Goal: Task Accomplishment & Management: Manage account settings

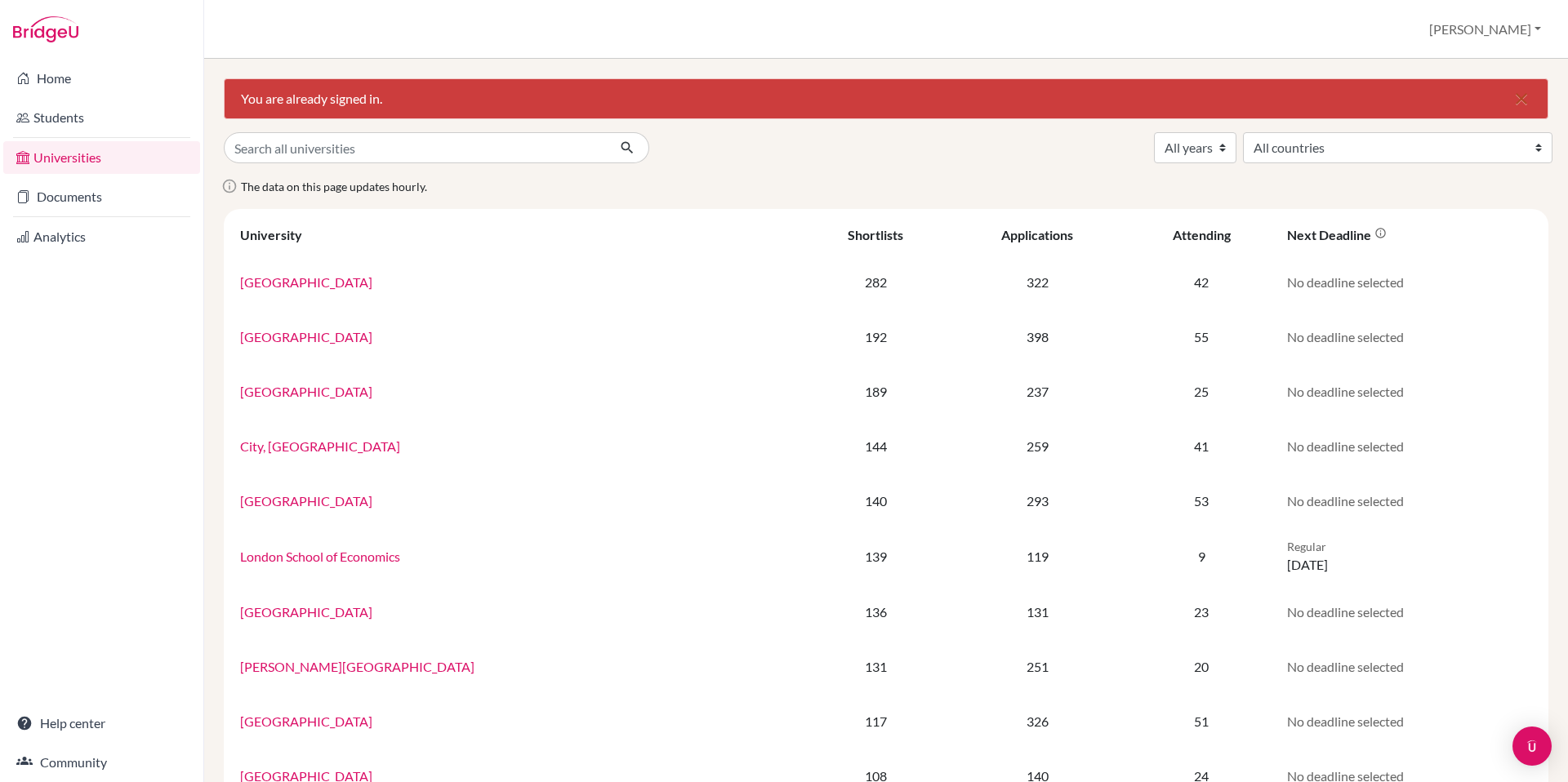
click at [85, 109] on link "Students" at bounding box center [101, 117] width 196 height 33
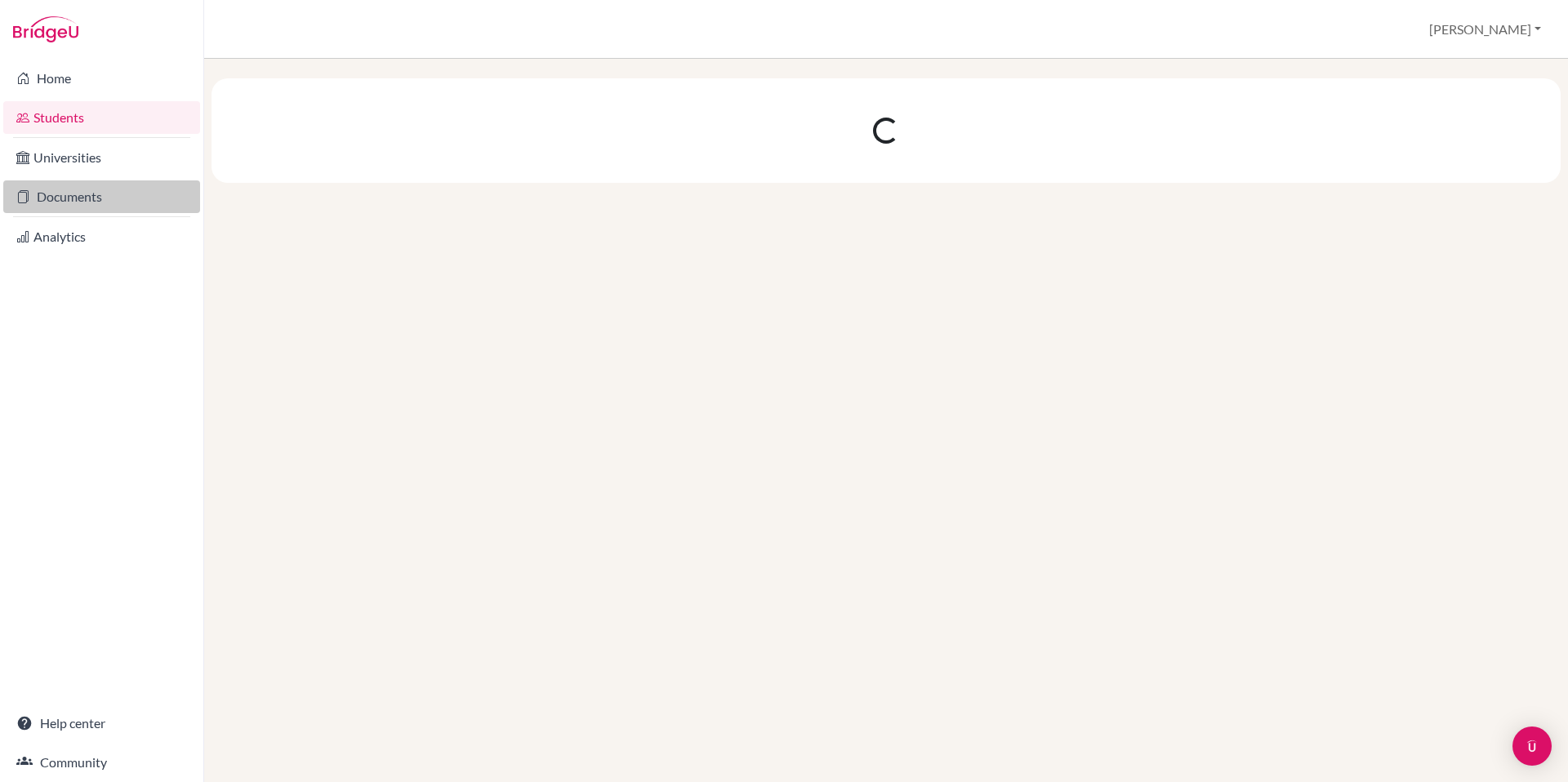
click at [102, 190] on link "Documents" at bounding box center [101, 196] width 196 height 33
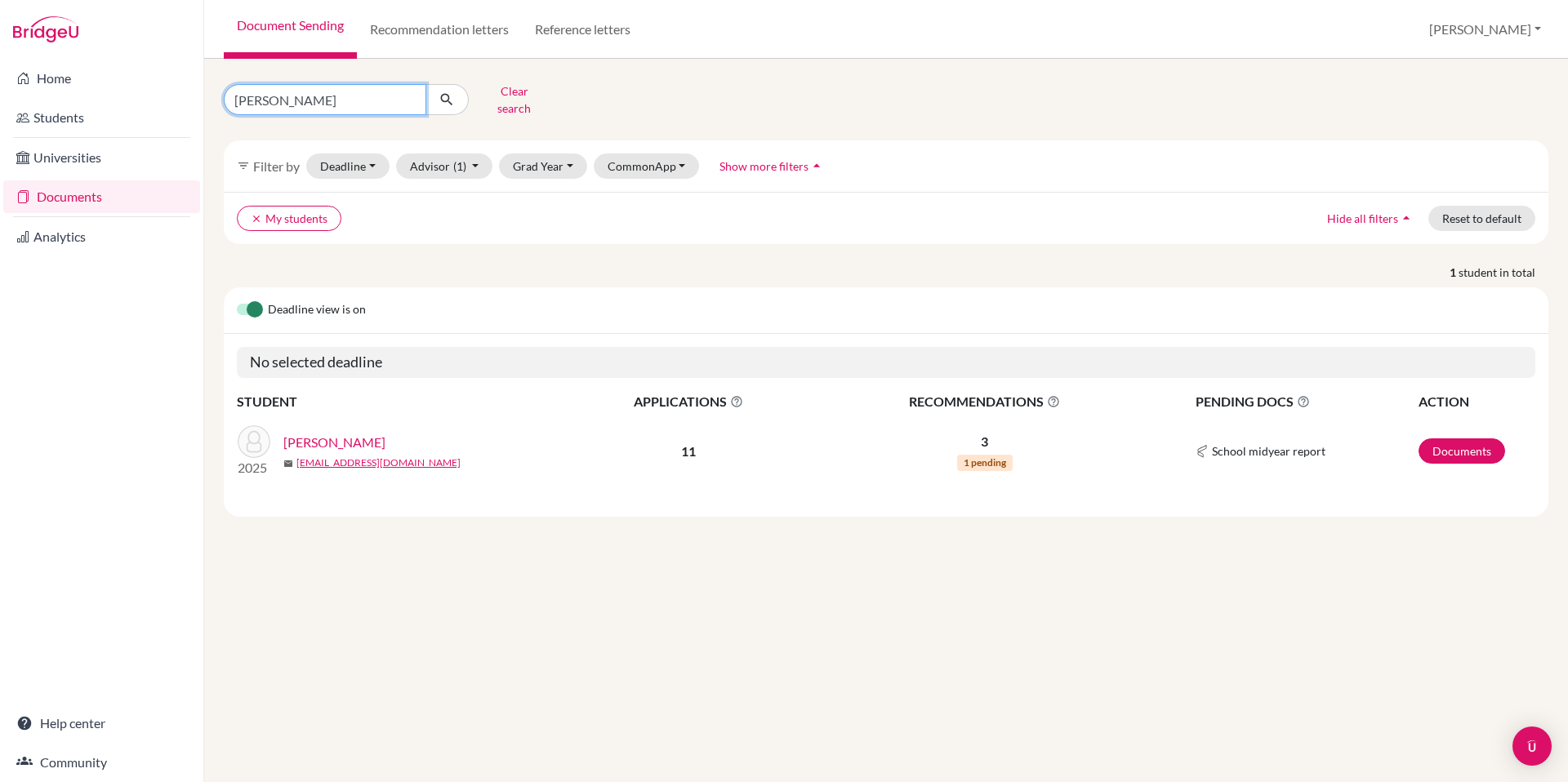
click at [368, 100] on input "[PERSON_NAME]" at bounding box center [325, 99] width 202 height 31
type input "[PERSON_NAME]"
click at [447, 92] on icon "submit" at bounding box center [446, 99] width 16 height 16
click at [354, 432] on link "[PERSON_NAME]" at bounding box center [334, 442] width 102 height 20
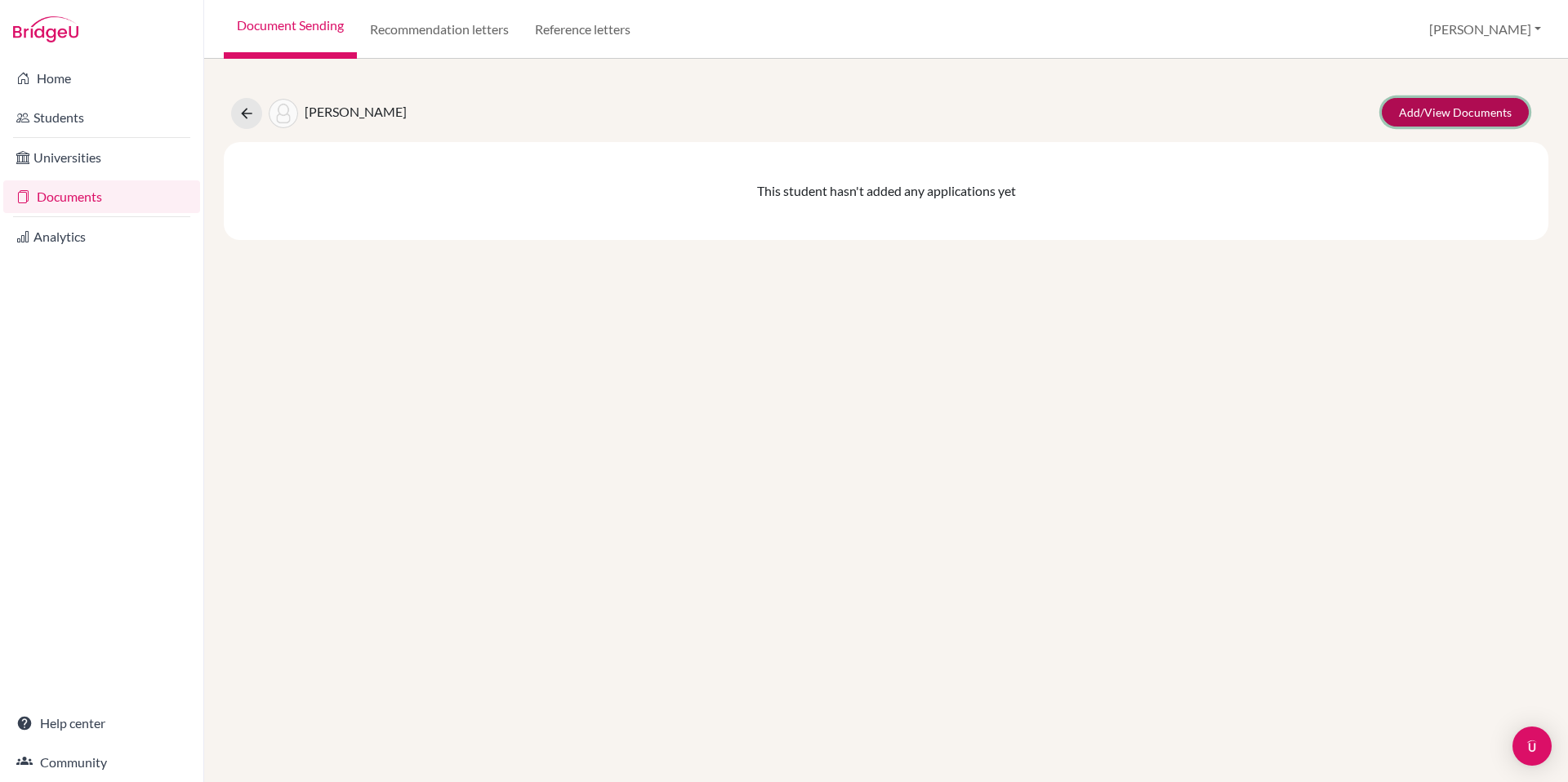
click at [1417, 114] on link "Add/View Documents" at bounding box center [1455, 111] width 147 height 28
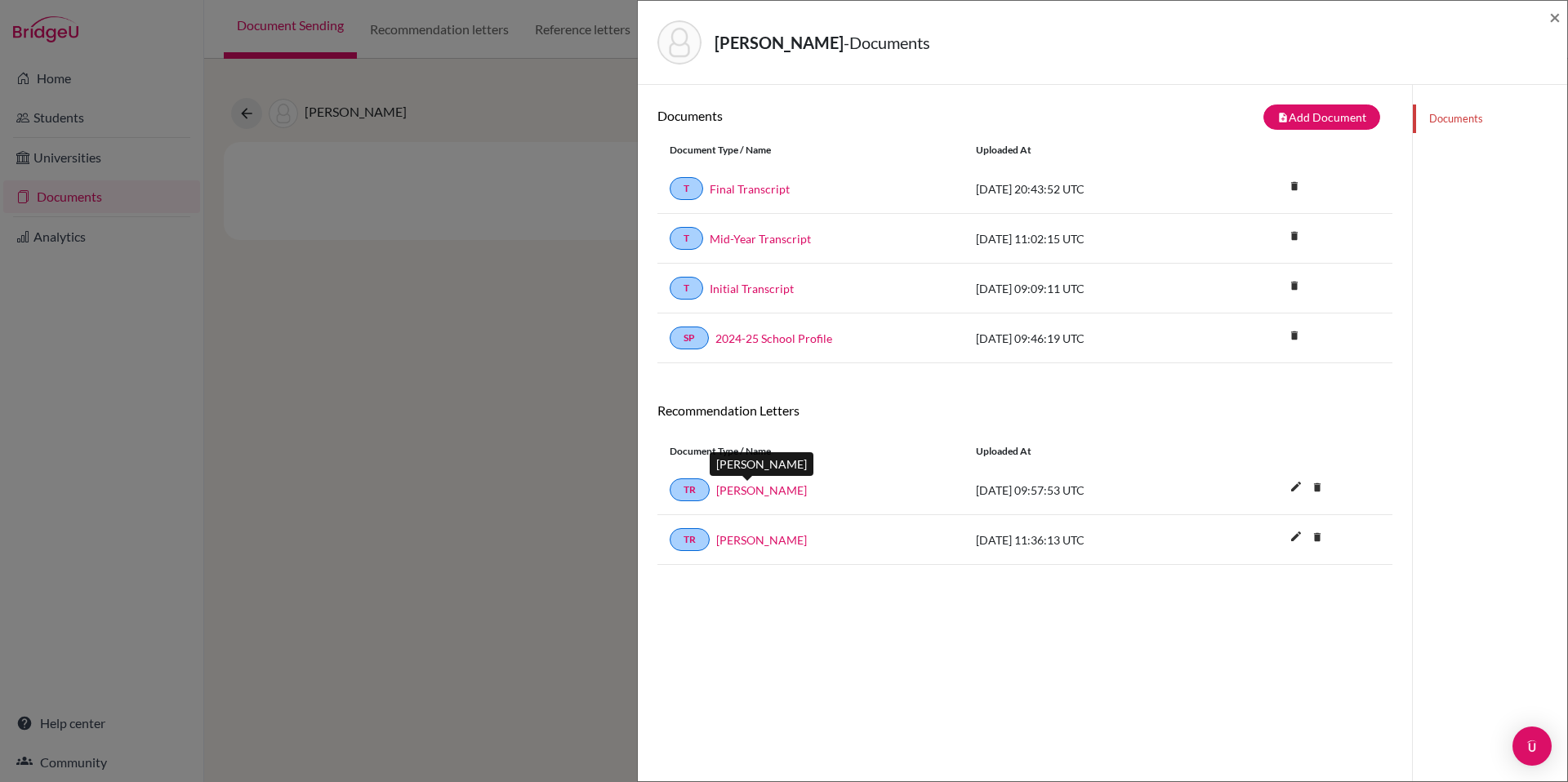
click at [751, 489] on link "Rasha Ismail" at bounding box center [762, 490] width 91 height 17
